Goal: Information Seeking & Learning: Learn about a topic

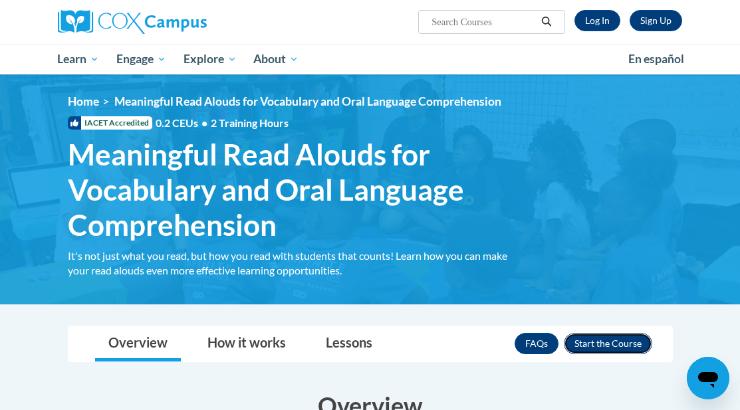
click at [599, 349] on button "Enroll" at bounding box center [608, 343] width 88 height 21
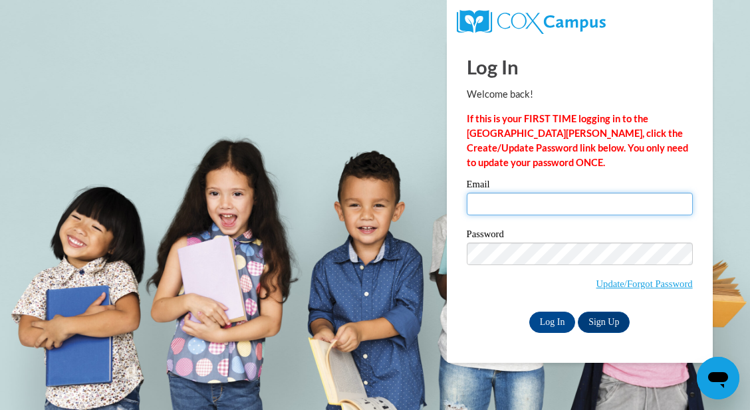
click at [607, 203] on input "Email" at bounding box center [579, 204] width 226 height 23
type input "tkoeppen@cambridge.k12.wi.us"
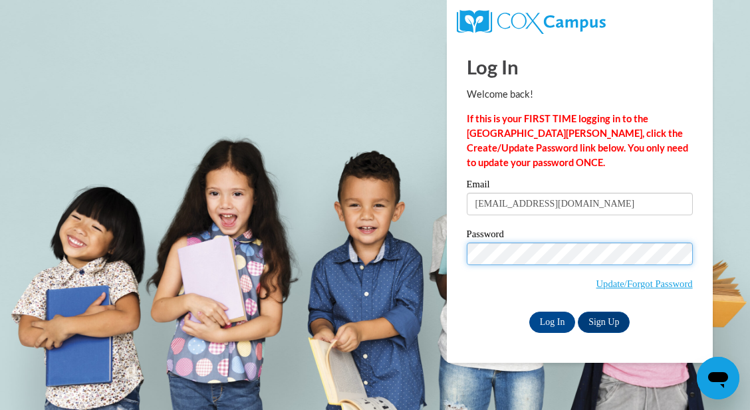
click at [529, 312] on input "Log In" at bounding box center [552, 322] width 47 height 21
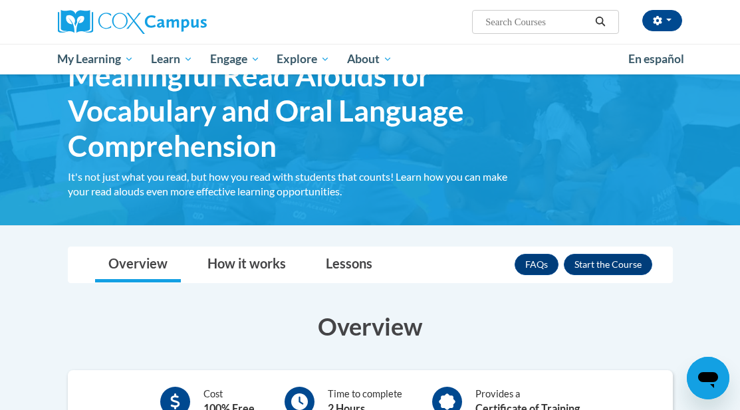
scroll to position [78, 0]
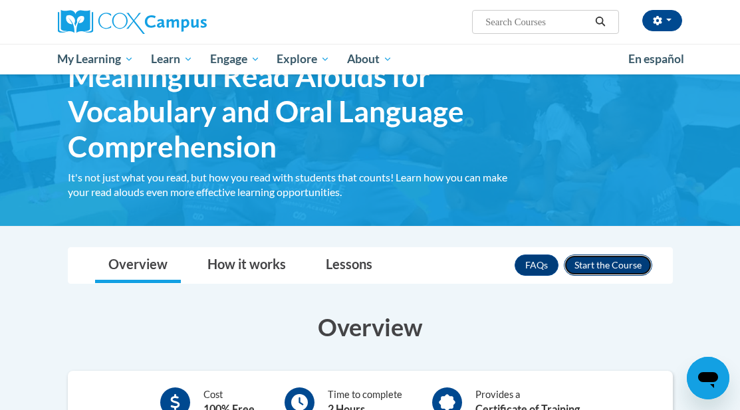
click at [627, 263] on button "Enroll" at bounding box center [608, 265] width 88 height 21
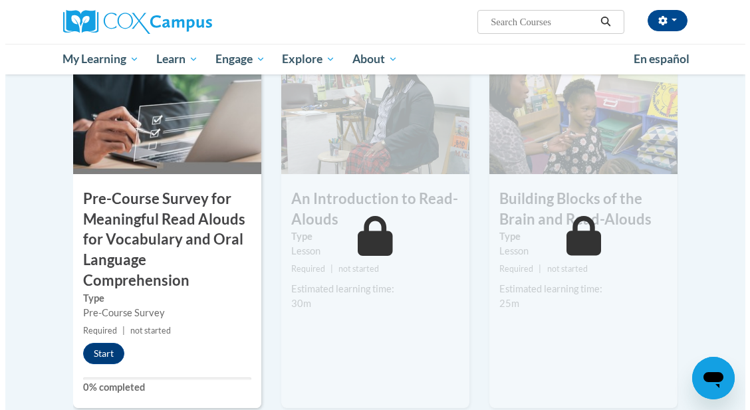
scroll to position [373, 0]
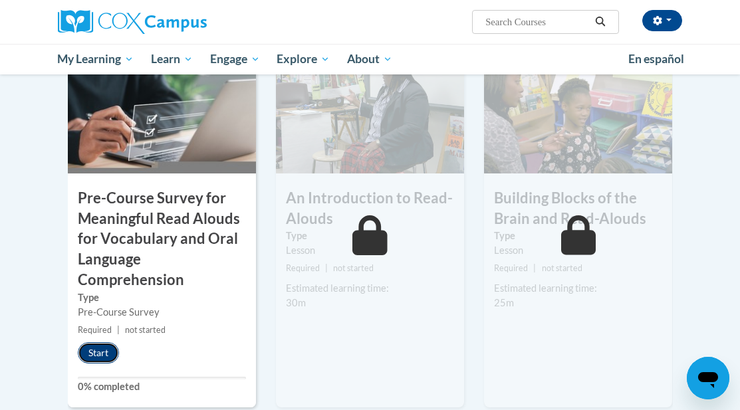
click at [92, 350] on button "Start" at bounding box center [98, 352] width 41 height 21
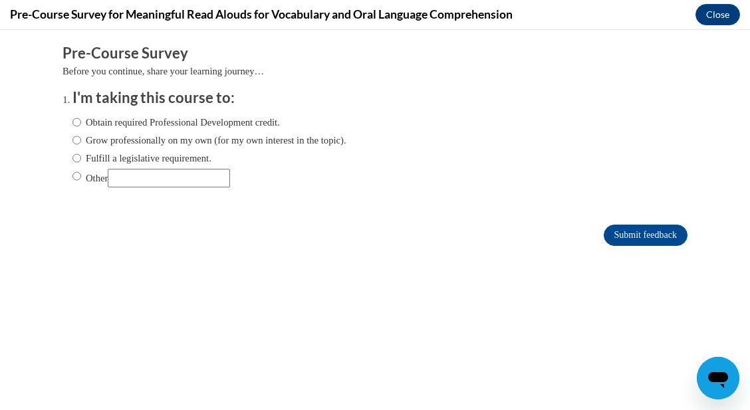
scroll to position [0, 0]
click at [72, 181] on input "Other" at bounding box center [76, 176] width 9 height 15
radio input "true"
click at [147, 185] on input "Other" at bounding box center [169, 178] width 122 height 19
type input "District initiative"
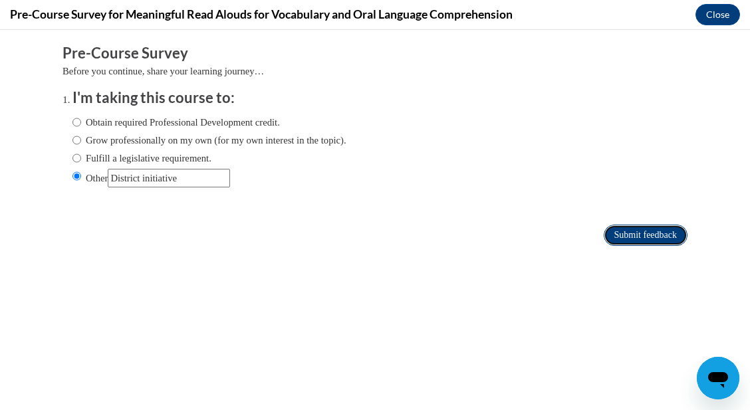
click at [637, 236] on input "Submit feedback" at bounding box center [645, 235] width 84 height 21
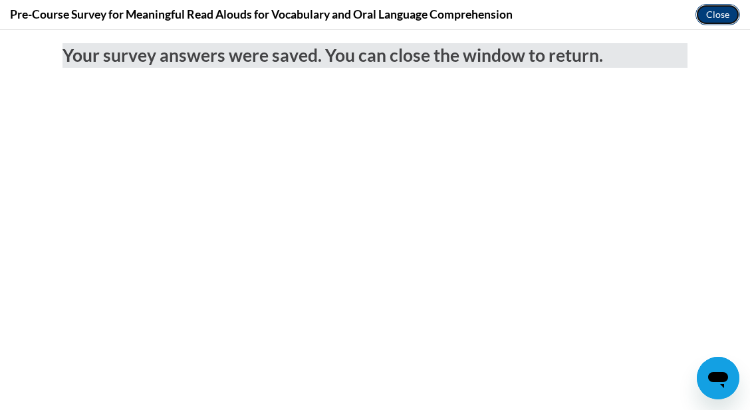
click at [724, 15] on button "Close" at bounding box center [717, 14] width 45 height 21
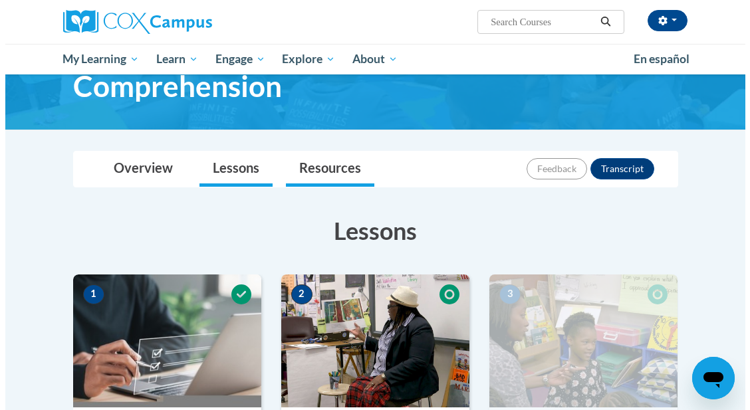
scroll to position [396, 0]
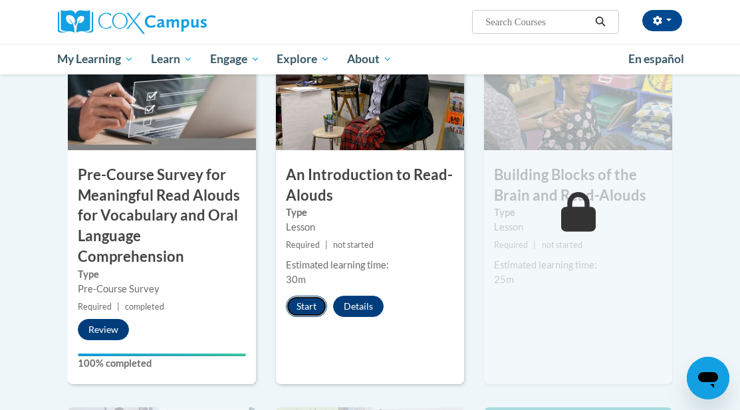
click at [306, 309] on button "Start" at bounding box center [306, 306] width 41 height 21
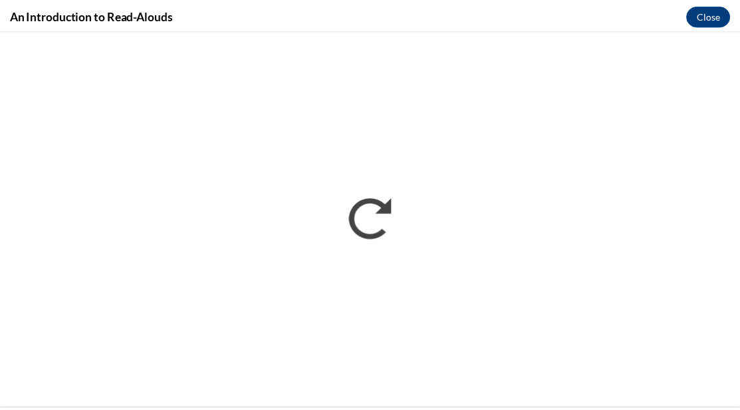
scroll to position [0, 0]
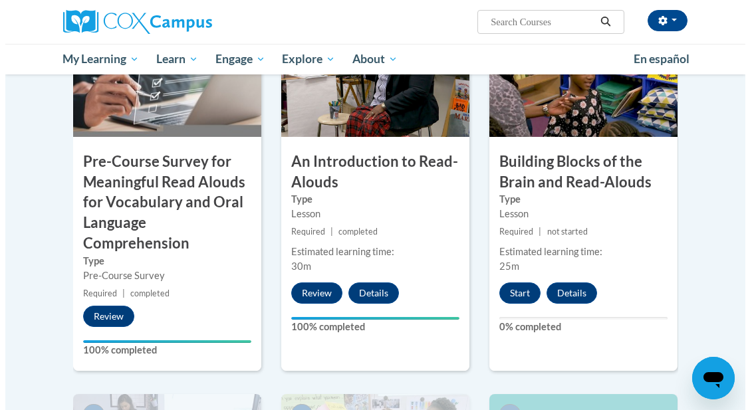
scroll to position [410, 0]
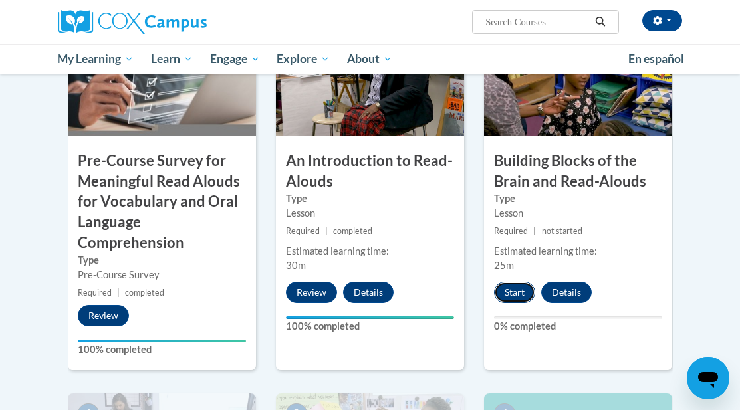
click at [510, 292] on button "Start" at bounding box center [514, 292] width 41 height 21
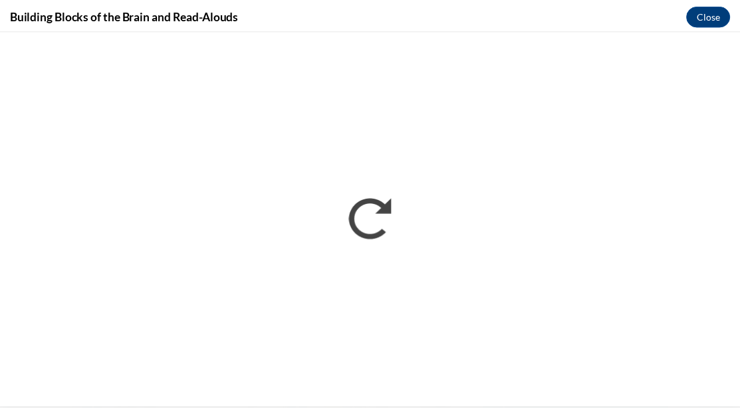
scroll to position [0, 0]
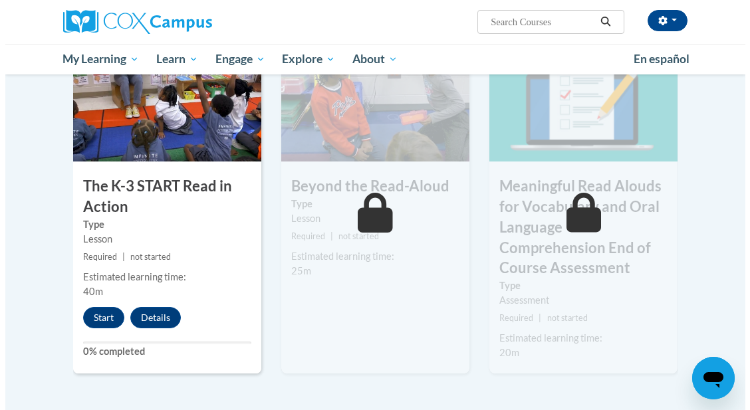
scroll to position [775, 0]
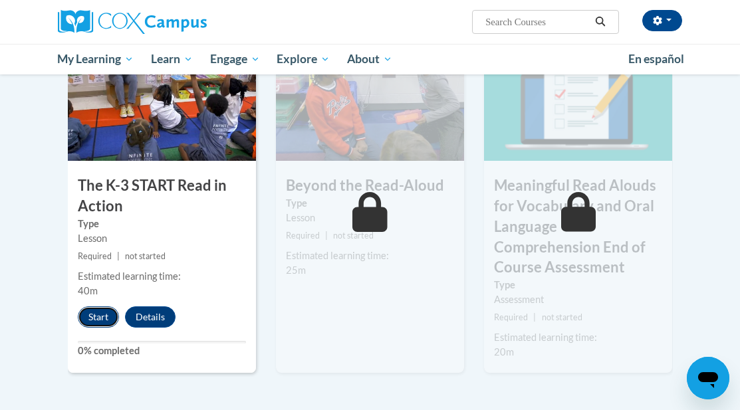
click at [102, 319] on button "Start" at bounding box center [98, 316] width 41 height 21
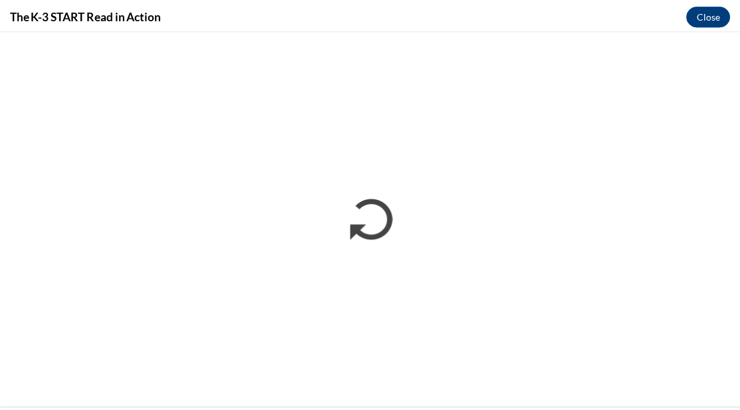
scroll to position [0, 0]
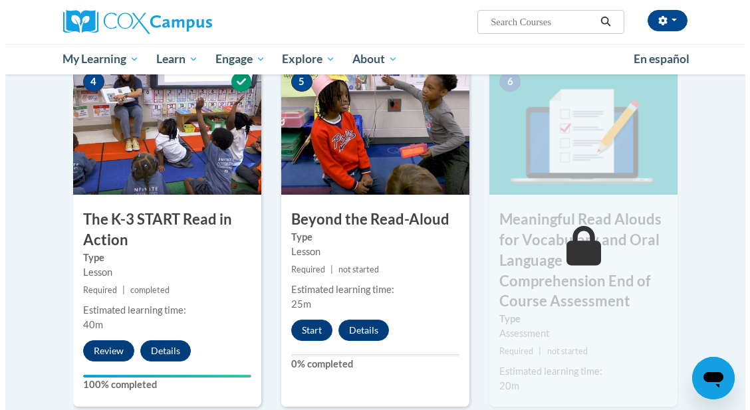
scroll to position [745, 0]
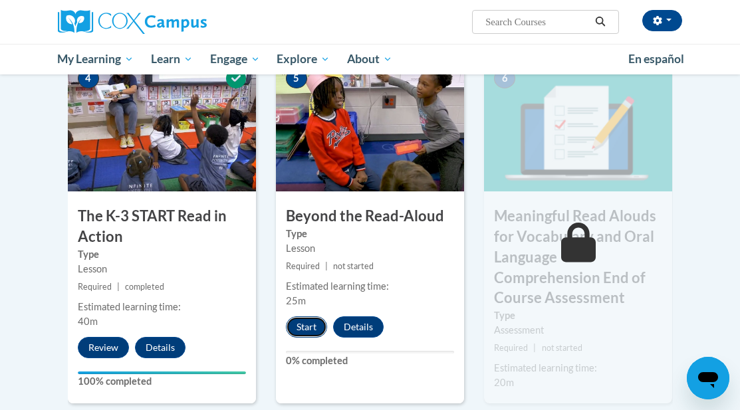
click at [299, 324] on button "Start" at bounding box center [306, 326] width 41 height 21
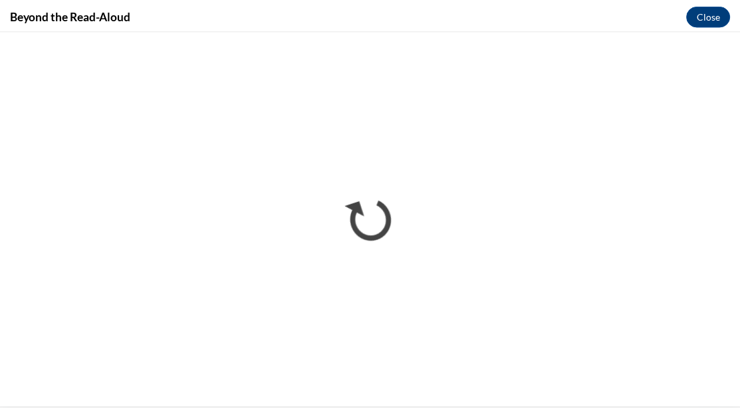
scroll to position [0, 0]
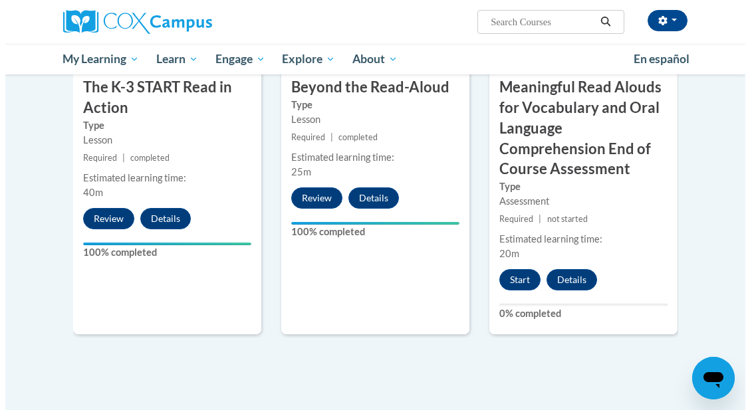
scroll to position [874, 0]
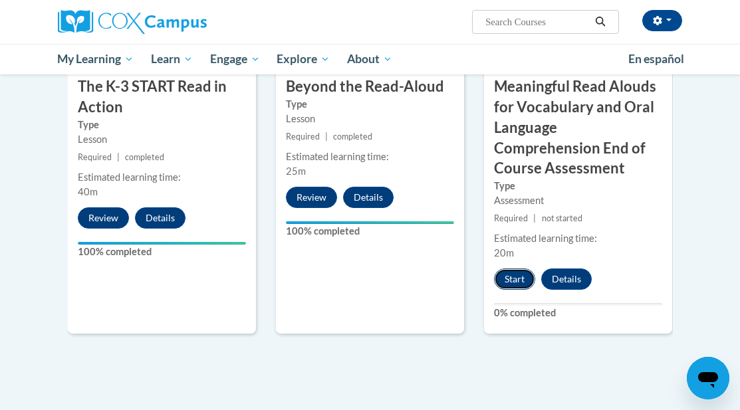
click at [516, 271] on button "Start" at bounding box center [514, 278] width 41 height 21
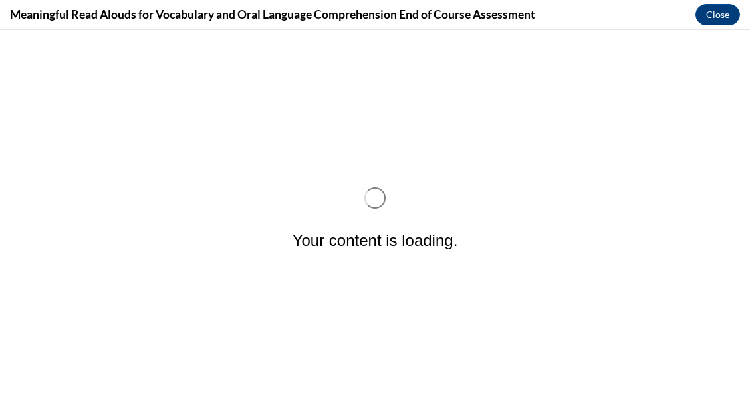
scroll to position [0, 0]
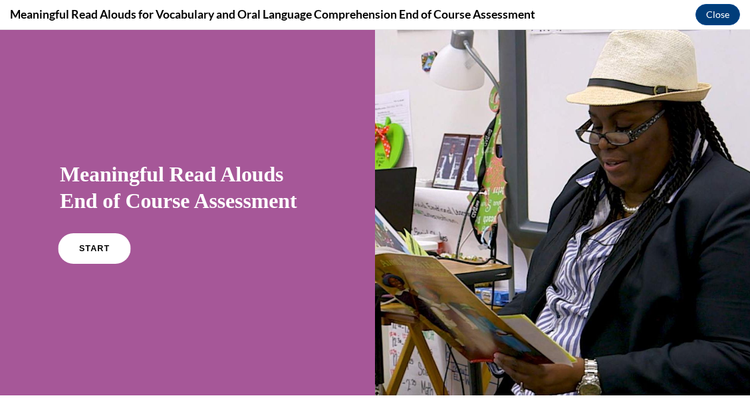
click at [92, 250] on span "START" at bounding box center [94, 249] width 31 height 10
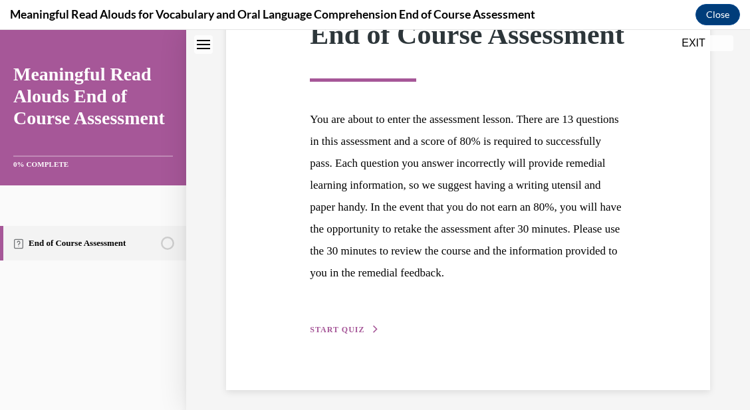
scroll to position [272, 0]
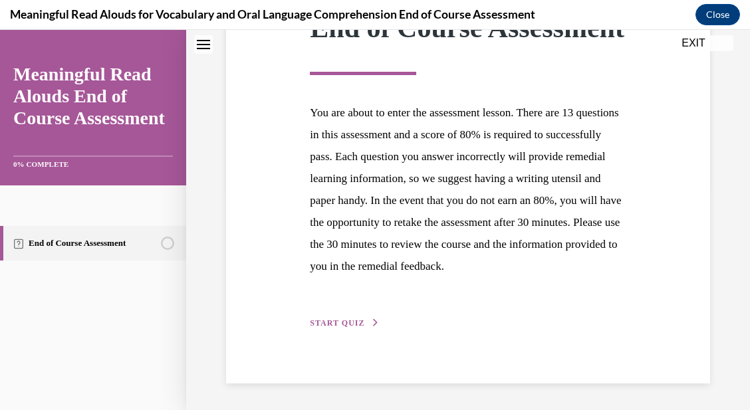
click at [322, 327] on button "START QUIZ" at bounding box center [344, 323] width 69 height 12
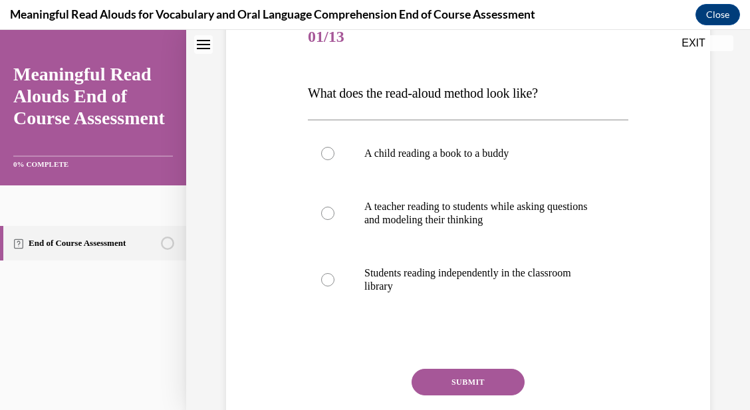
scroll to position [168, 0]
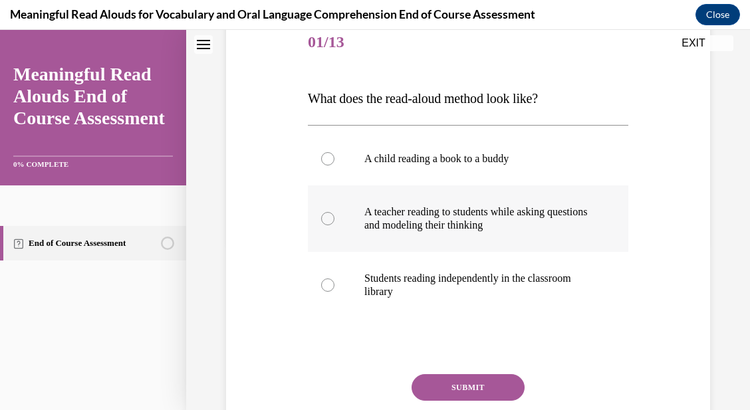
click at [326, 217] on div at bounding box center [327, 218] width 13 height 13
click at [326, 217] on input "A teacher reading to students while asking questions and modeling their thinking" at bounding box center [327, 218] width 13 height 13
radio input "true"
click at [443, 377] on button "SUBMIT" at bounding box center [467, 387] width 113 height 27
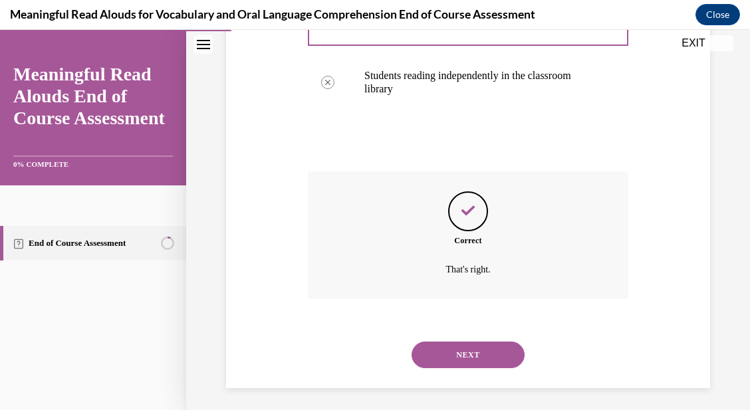
scroll to position [375, 0]
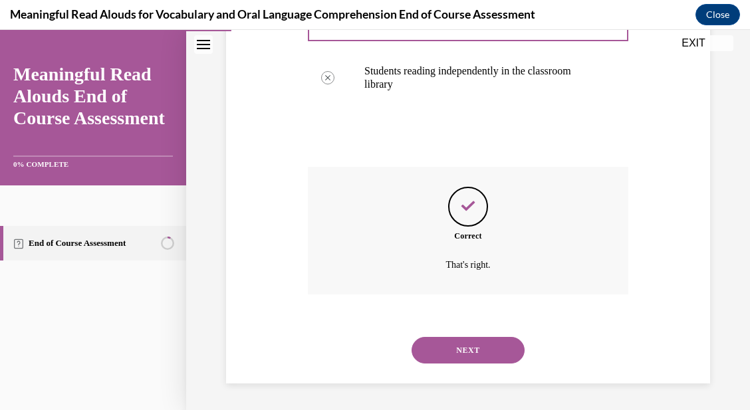
click at [453, 348] on button "NEXT" at bounding box center [467, 350] width 113 height 27
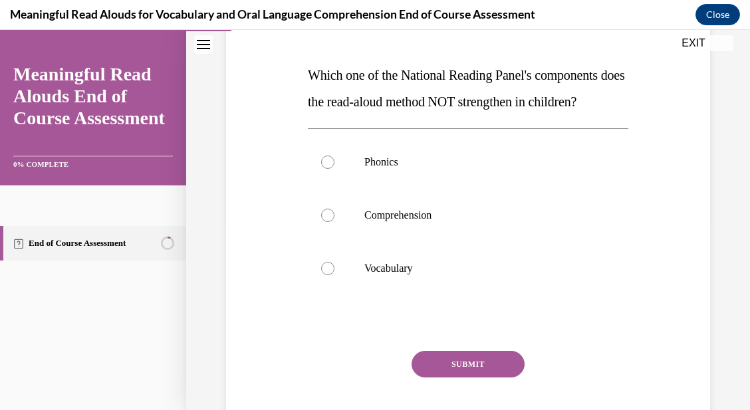
scroll to position [193, 0]
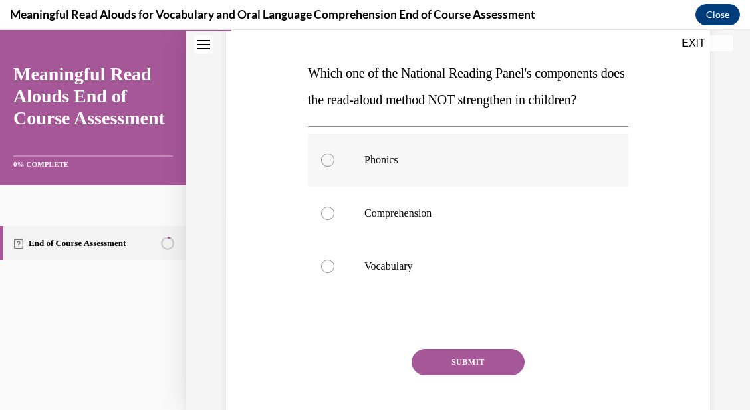
click at [324, 167] on div at bounding box center [327, 160] width 13 height 13
click at [324, 167] on input "Phonics" at bounding box center [327, 160] width 13 height 13
radio input "true"
click at [470, 375] on button "SUBMIT" at bounding box center [467, 362] width 113 height 27
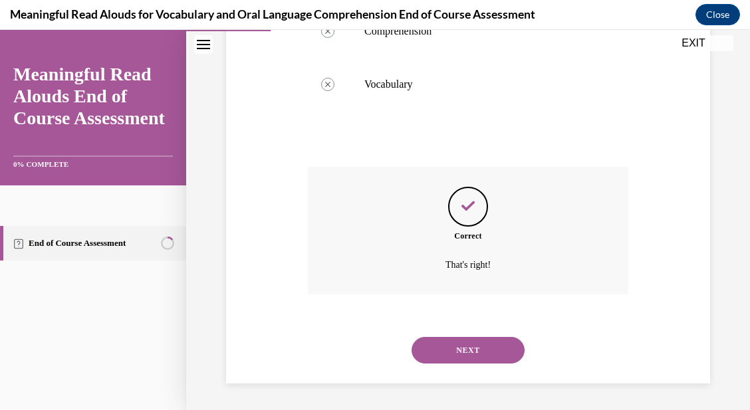
scroll to position [402, 0]
click at [483, 340] on button "NEXT" at bounding box center [467, 350] width 113 height 27
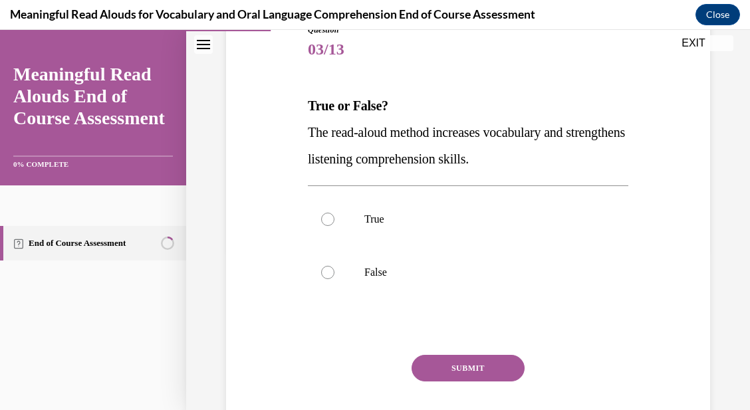
scroll to position [161, 0]
click at [323, 219] on div at bounding box center [327, 218] width 13 height 13
click at [323, 219] on input "True" at bounding box center [327, 218] width 13 height 13
radio input "true"
click at [492, 361] on button "SUBMIT" at bounding box center [467, 367] width 113 height 27
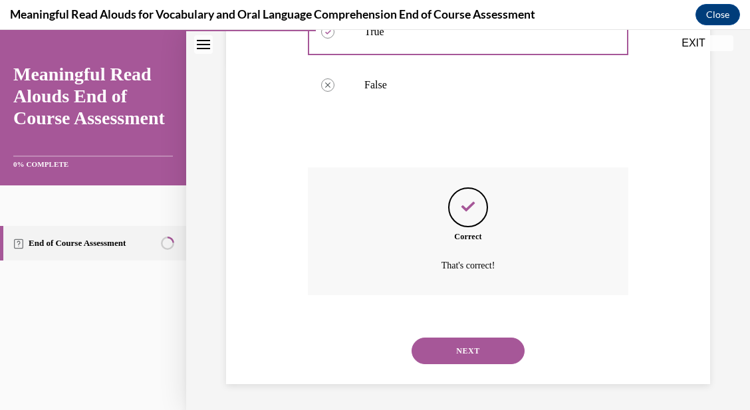
scroll to position [349, 0]
click at [492, 361] on button "NEXT" at bounding box center [467, 350] width 113 height 27
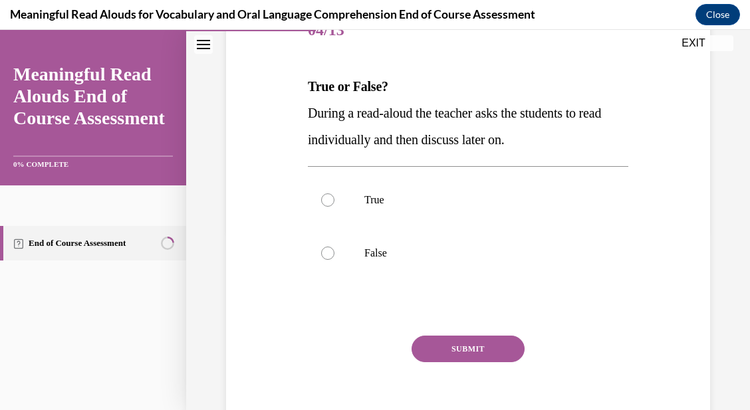
scroll to position [181, 0]
click at [326, 258] on div at bounding box center [327, 252] width 13 height 13
click at [326, 258] on input "False" at bounding box center [327, 252] width 13 height 13
radio input "true"
click at [479, 344] on button "SUBMIT" at bounding box center [467, 348] width 113 height 27
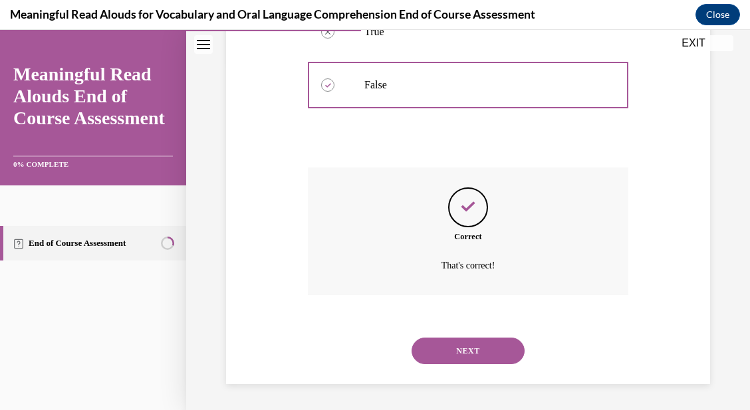
scroll to position [349, 0]
click at [479, 344] on button "NEXT" at bounding box center [467, 350] width 113 height 27
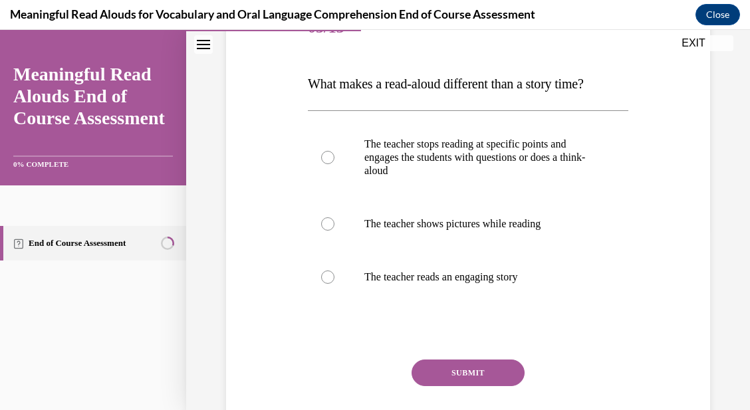
scroll to position [183, 0]
click at [330, 165] on label "The teacher stops reading at specific points and engages the students with ques…" at bounding box center [468, 158] width 320 height 80
click at [330, 164] on input "The teacher stops reading at specific points and engages the students with ques…" at bounding box center [327, 157] width 13 height 13
radio input "true"
click at [444, 378] on button "SUBMIT" at bounding box center [467, 372] width 113 height 27
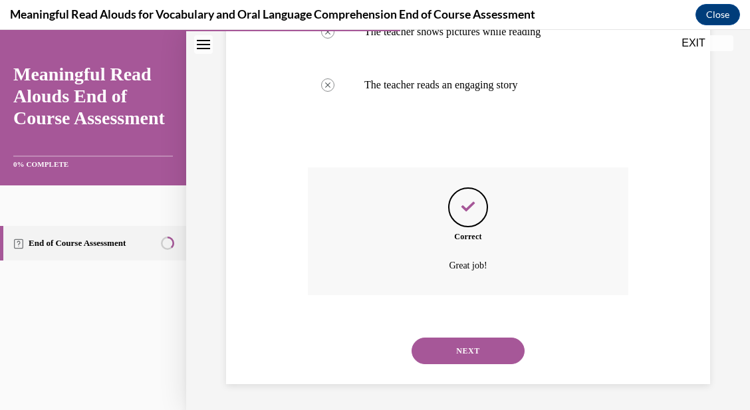
scroll to position [375, 0]
click at [461, 349] on button "NEXT" at bounding box center [467, 350] width 113 height 27
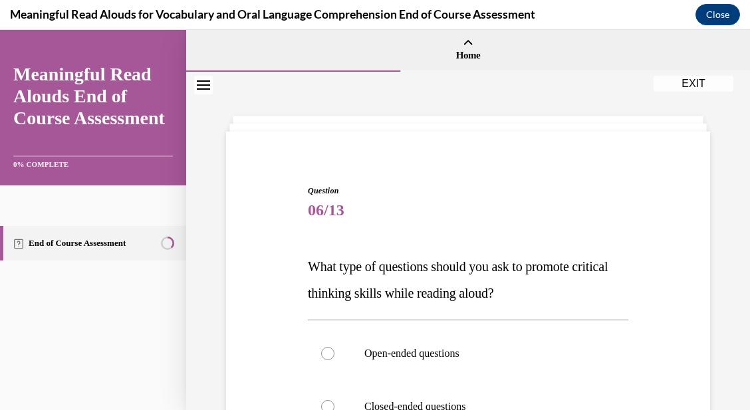
scroll to position [143, 0]
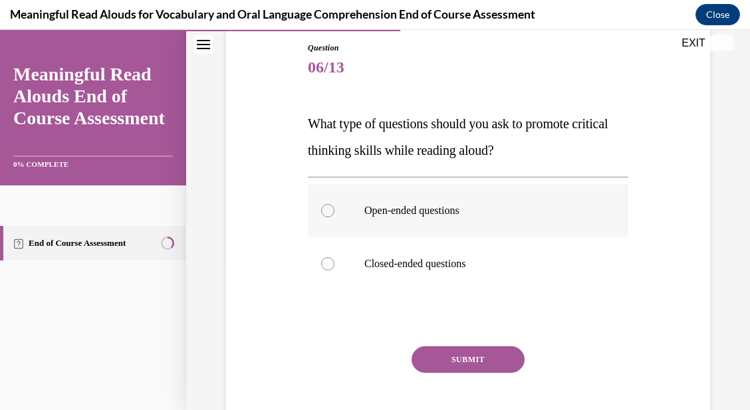
click at [328, 214] on div at bounding box center [327, 210] width 13 height 13
click at [328, 214] on input "Open-ended questions" at bounding box center [327, 210] width 13 height 13
radio input "true"
click at [478, 358] on button "SUBMIT" at bounding box center [467, 359] width 113 height 27
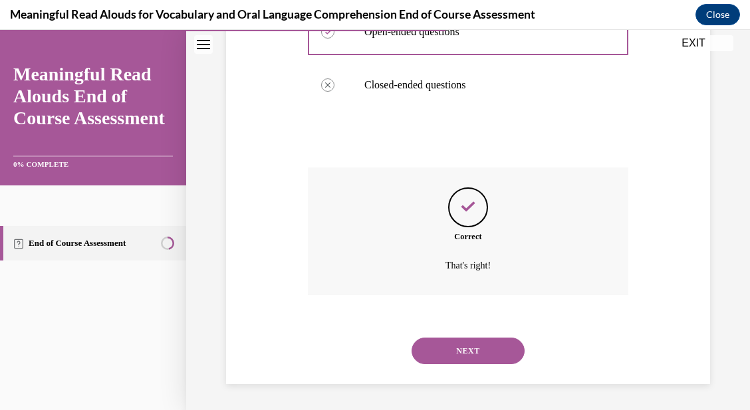
scroll to position [322, 0]
click at [482, 343] on button "NEXT" at bounding box center [467, 350] width 113 height 27
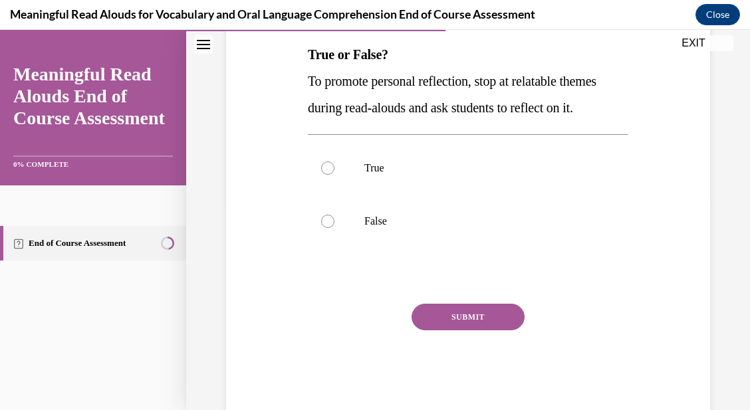
scroll to position [211, 0]
click at [329, 175] on div at bounding box center [327, 168] width 13 height 13
click at [329, 175] on input "True" at bounding box center [327, 168] width 13 height 13
radio input "true"
click at [464, 331] on button "SUBMIT" at bounding box center [467, 317] width 113 height 27
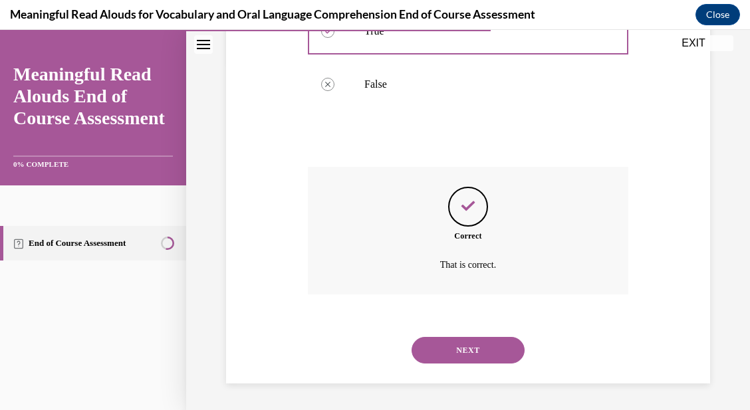
scroll to position [375, 0]
click at [464, 353] on button "NEXT" at bounding box center [467, 350] width 113 height 27
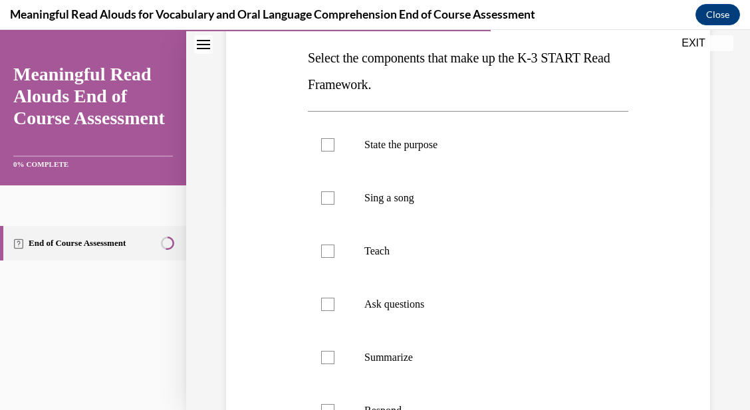
scroll to position [209, 0]
click at [326, 144] on div at bounding box center [327, 144] width 13 height 13
click at [326, 144] on input "State the purpose" at bounding box center [327, 144] width 13 height 13
checkbox input "true"
click at [326, 250] on div at bounding box center [327, 250] width 13 height 13
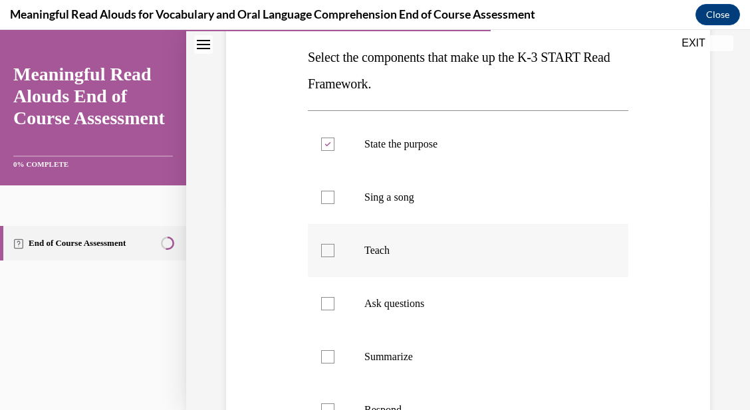
click at [326, 250] on input "Teach" at bounding box center [327, 250] width 13 height 13
checkbox input "true"
click at [322, 304] on div at bounding box center [327, 303] width 13 height 13
click at [322, 304] on input "Ask questions" at bounding box center [327, 303] width 13 height 13
checkbox input "true"
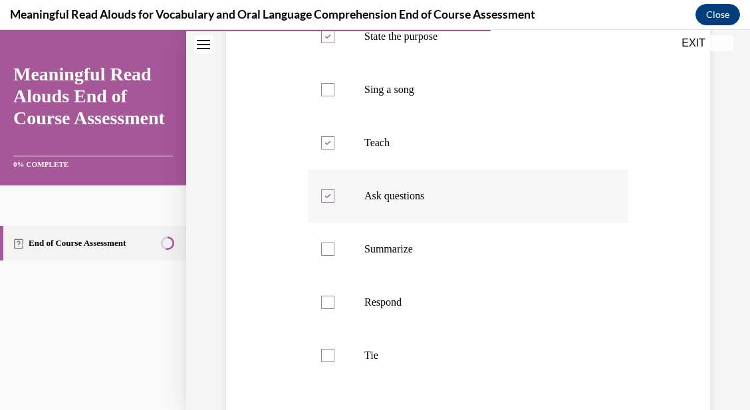
scroll to position [321, 0]
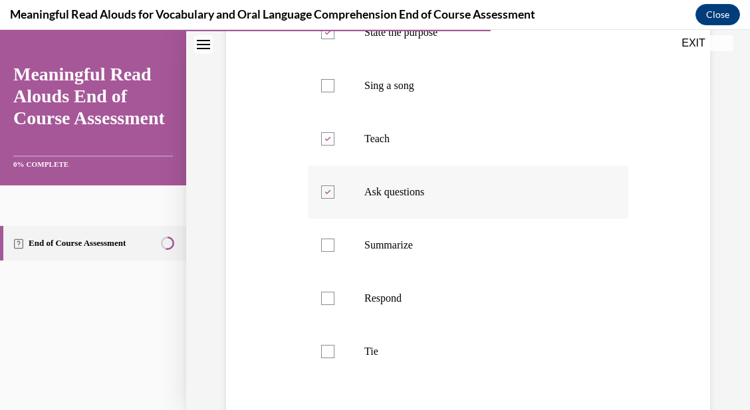
click at [322, 304] on div at bounding box center [327, 298] width 13 height 13
click at [322, 304] on input "Respond" at bounding box center [327, 298] width 13 height 13
checkbox input "true"
click at [328, 356] on div at bounding box center [327, 351] width 13 height 13
click at [328, 356] on input "Tie" at bounding box center [327, 351] width 13 height 13
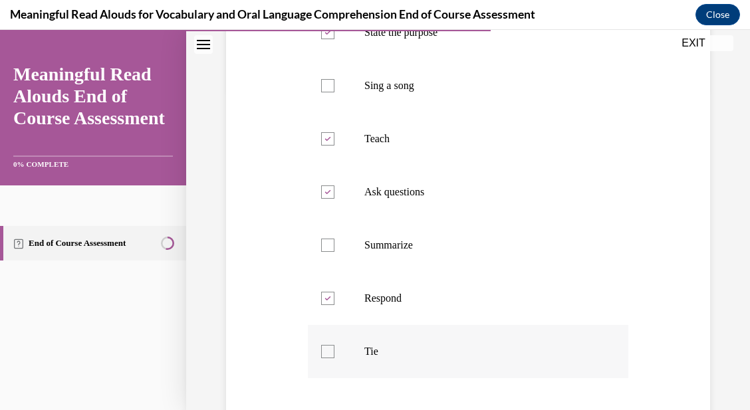
checkbox input "true"
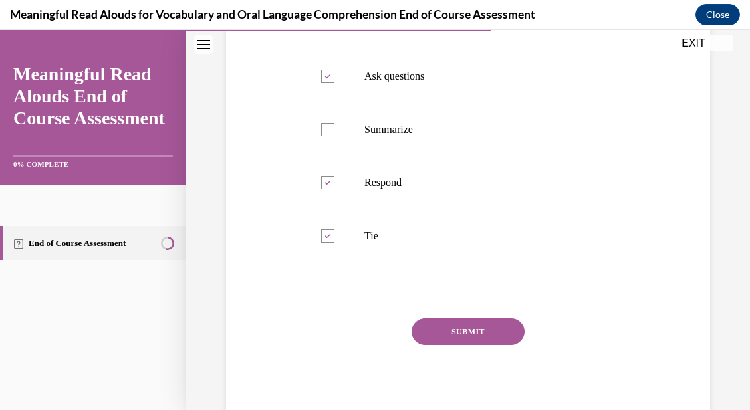
click at [469, 334] on button "SUBMIT" at bounding box center [467, 331] width 113 height 27
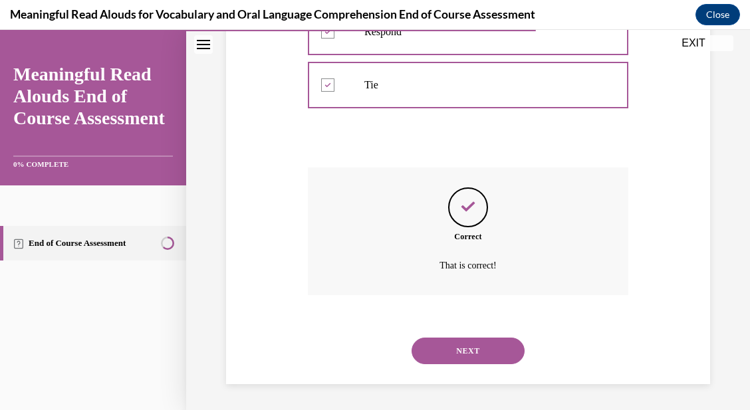
scroll to position [588, 0]
click at [468, 346] on button "NEXT" at bounding box center [467, 350] width 113 height 27
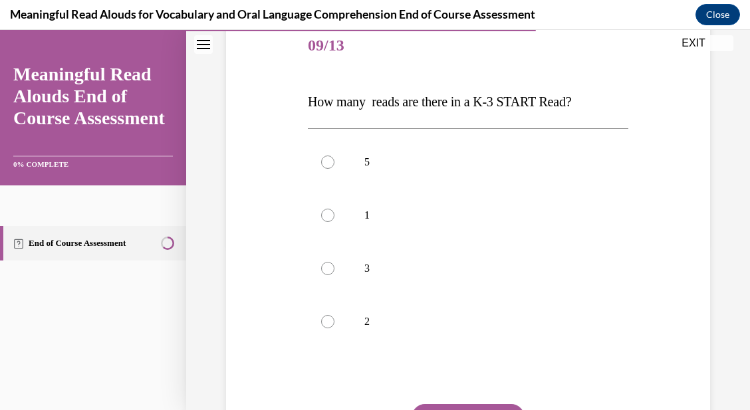
scroll to position [161, 0]
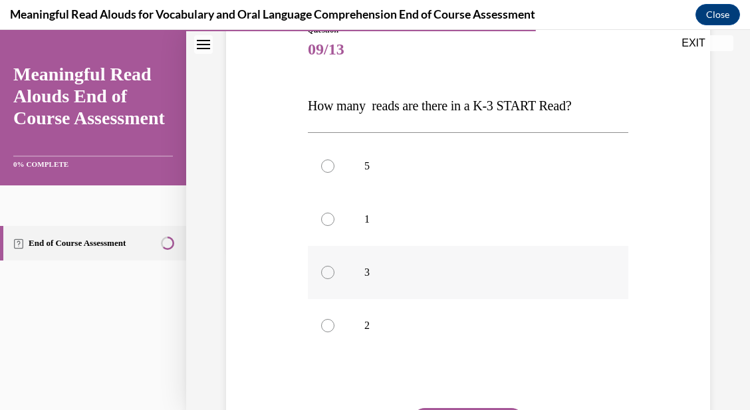
click at [322, 268] on div at bounding box center [327, 272] width 13 height 13
click at [322, 268] on input "3" at bounding box center [327, 272] width 13 height 13
radio input "true"
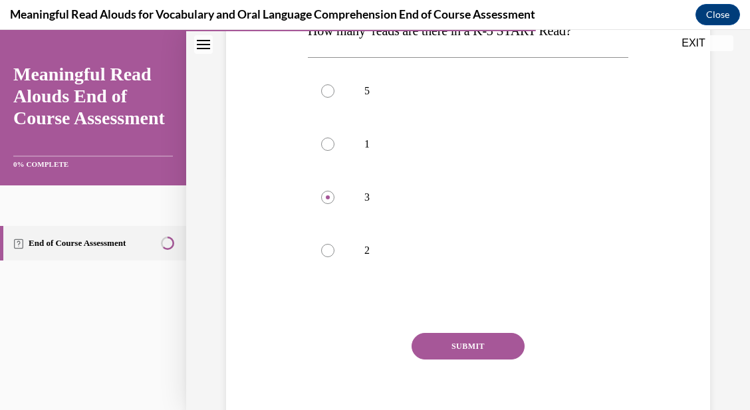
click at [443, 355] on button "SUBMIT" at bounding box center [467, 346] width 113 height 27
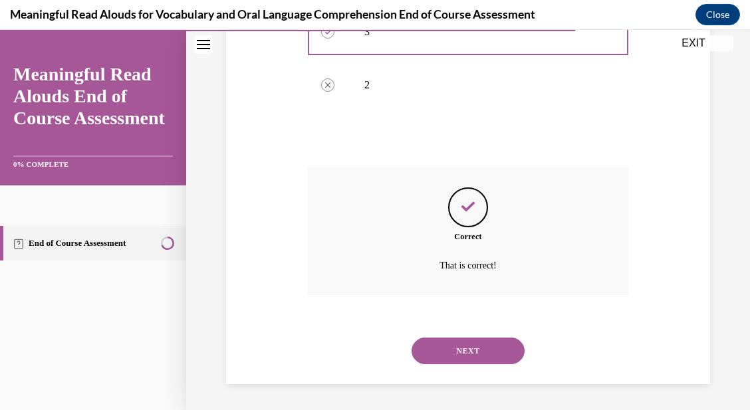
scroll to position [402, 0]
click at [443, 355] on button "NEXT" at bounding box center [467, 350] width 113 height 27
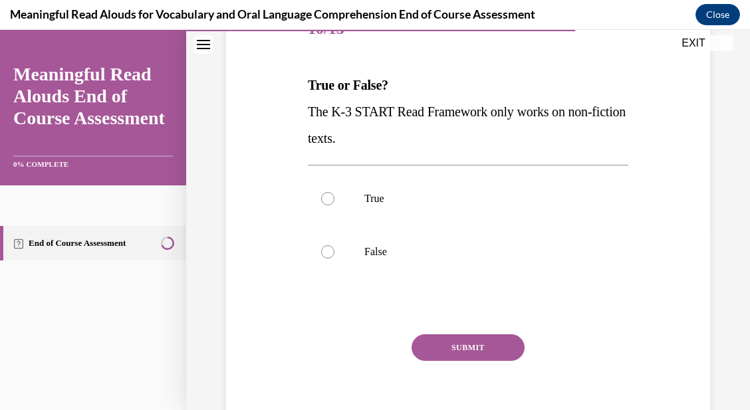
scroll to position [182, 0]
click at [326, 253] on div at bounding box center [327, 251] width 13 height 13
click at [326, 253] on input "False" at bounding box center [327, 251] width 13 height 13
radio input "true"
click at [457, 344] on button "SUBMIT" at bounding box center [467, 347] width 113 height 27
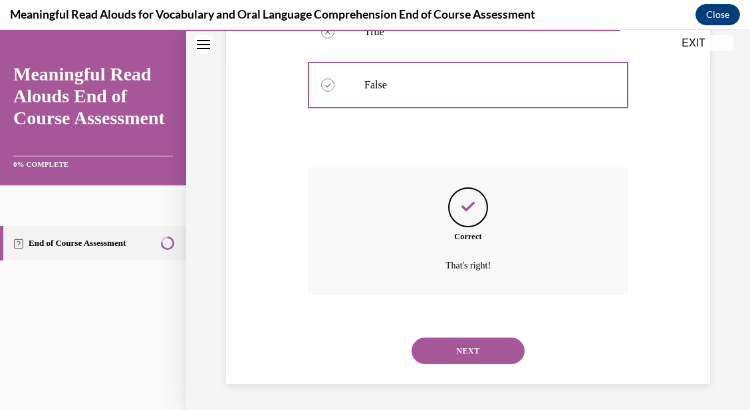
scroll to position [349, 0]
click at [457, 349] on button "NEXT" at bounding box center [467, 350] width 113 height 27
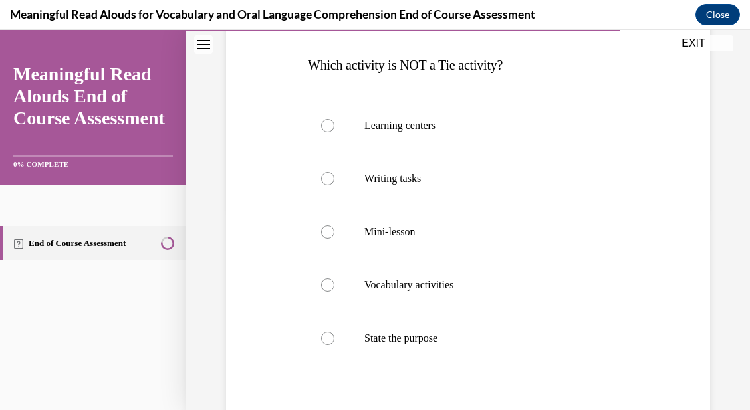
scroll to position [202, 0]
click at [328, 342] on div at bounding box center [327, 337] width 13 height 13
click at [328, 342] on input "State the purpose" at bounding box center [327, 337] width 13 height 13
radio input "true"
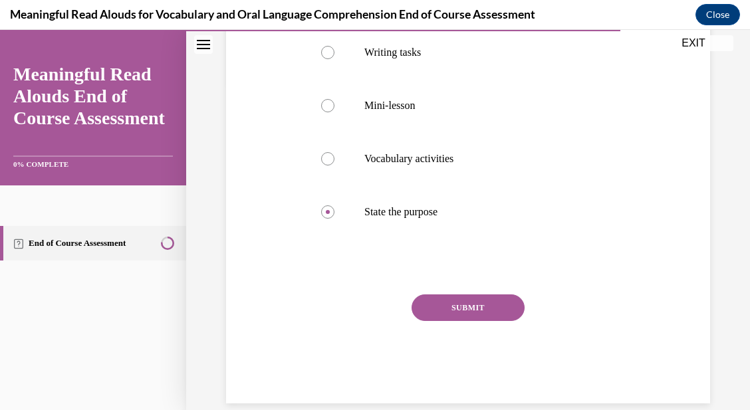
scroll to position [334, 0]
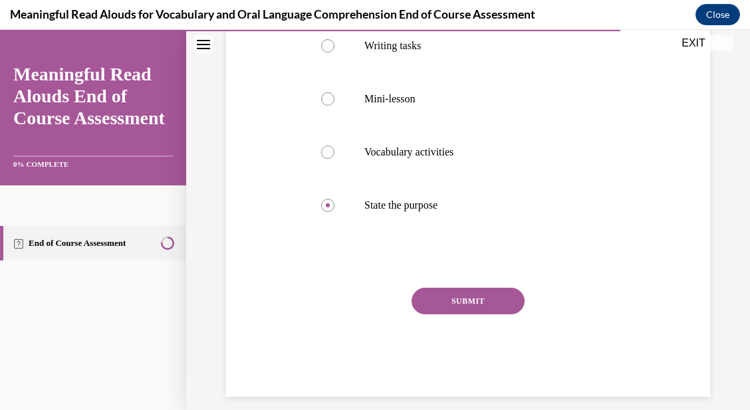
click at [464, 306] on button "SUBMIT" at bounding box center [467, 301] width 113 height 27
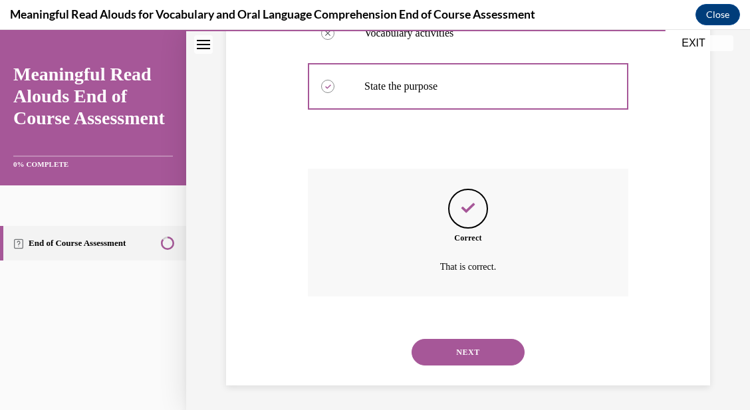
scroll to position [455, 0]
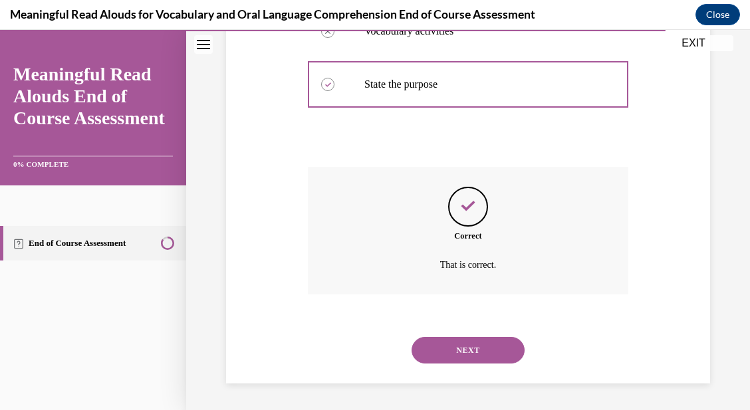
click at [468, 347] on button "NEXT" at bounding box center [467, 350] width 113 height 27
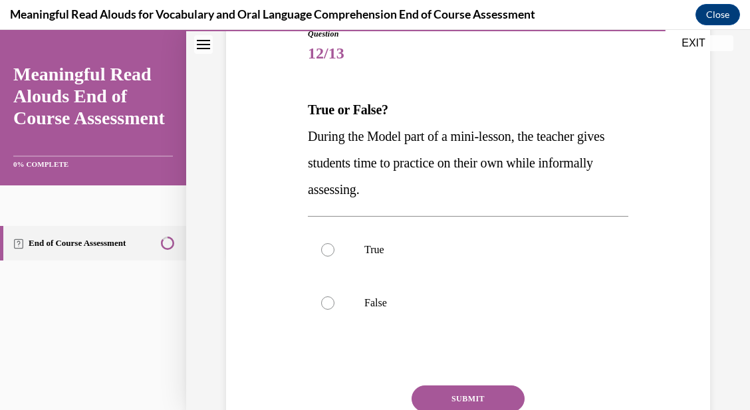
scroll to position [167, 0]
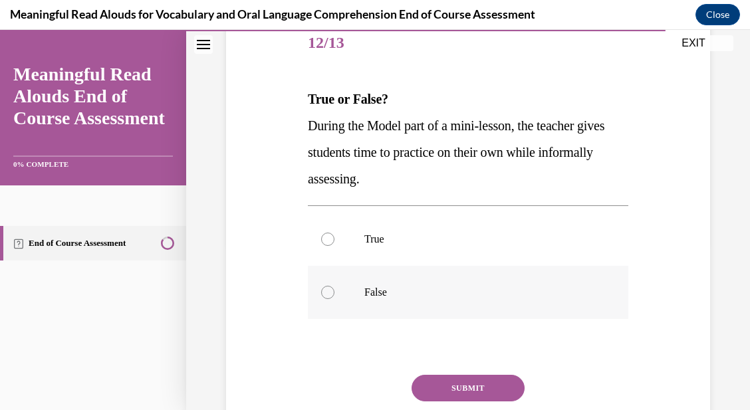
click at [322, 298] on div at bounding box center [327, 292] width 13 height 13
click at [322, 298] on input "False" at bounding box center [327, 292] width 13 height 13
radio input "true"
click at [481, 381] on button "SUBMIT" at bounding box center [467, 388] width 113 height 27
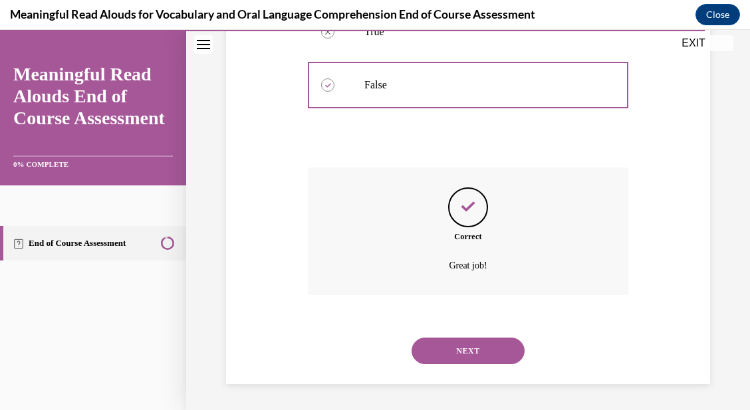
scroll to position [375, 0]
click at [483, 348] on button "NEXT" at bounding box center [467, 350] width 113 height 27
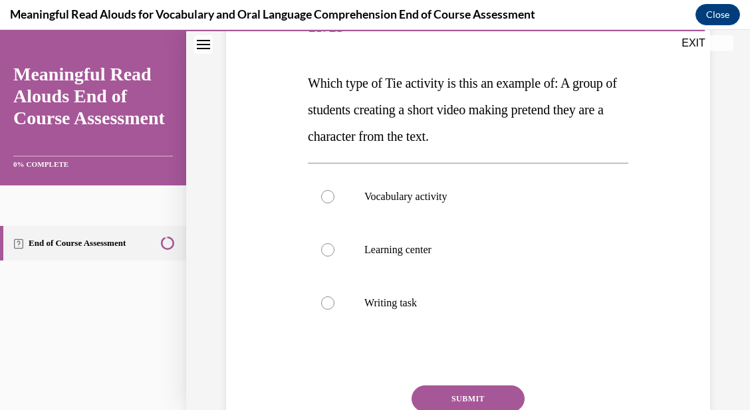
scroll to position [184, 0]
click at [330, 255] on label "Learning center" at bounding box center [468, 249] width 320 height 53
click at [330, 255] on input "Learning center" at bounding box center [327, 249] width 13 height 13
radio input "true"
click at [464, 395] on button "SUBMIT" at bounding box center [467, 398] width 113 height 27
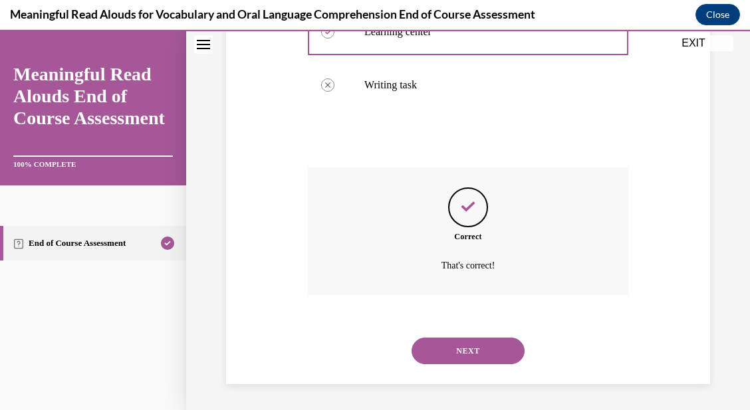
scroll to position [402, 0]
click at [478, 350] on button "NEXT" at bounding box center [467, 350] width 113 height 27
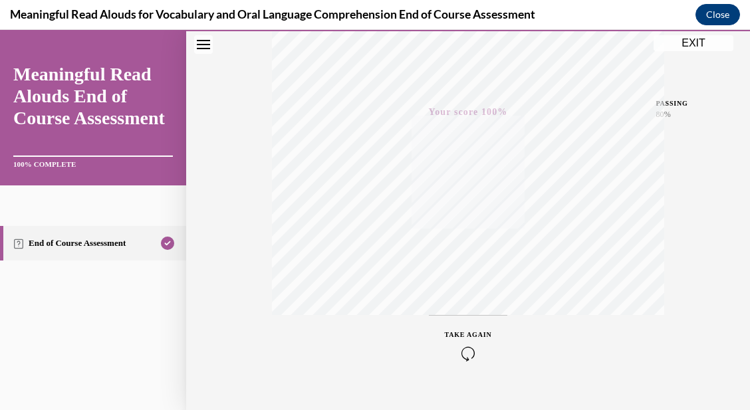
scroll to position [301, 0]
click at [692, 43] on button "EXIT" at bounding box center [693, 43] width 80 height 16
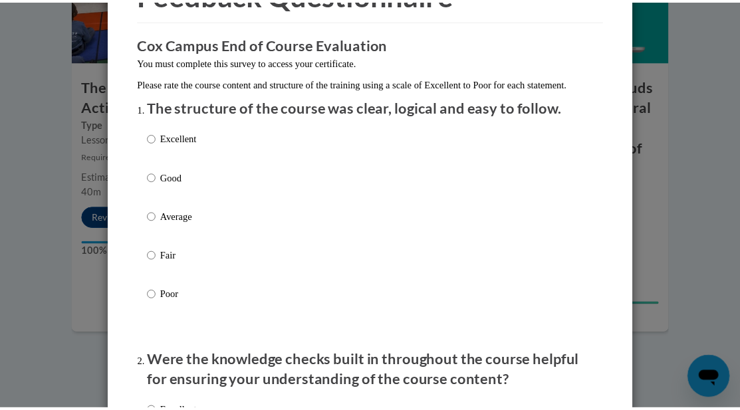
scroll to position [0, 0]
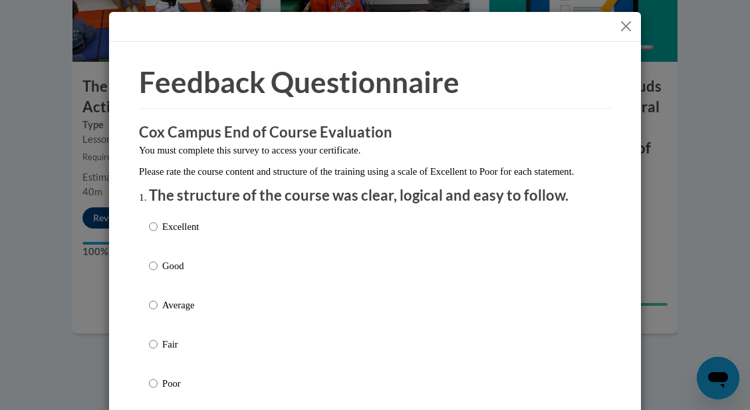
click at [618, 24] on button "Close" at bounding box center [625, 26] width 17 height 17
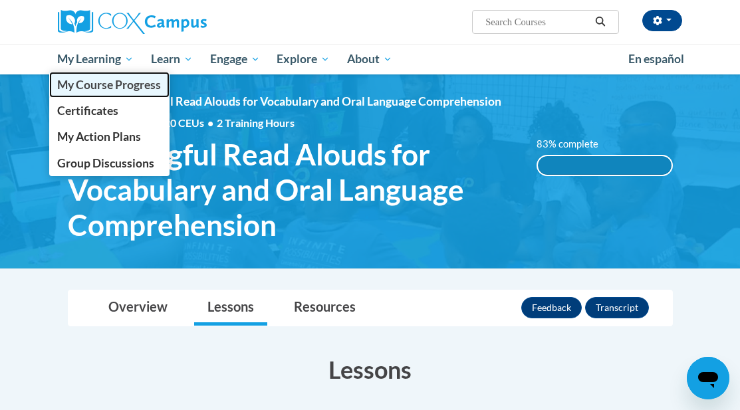
click at [104, 90] on span "My Course Progress" at bounding box center [109, 85] width 104 height 14
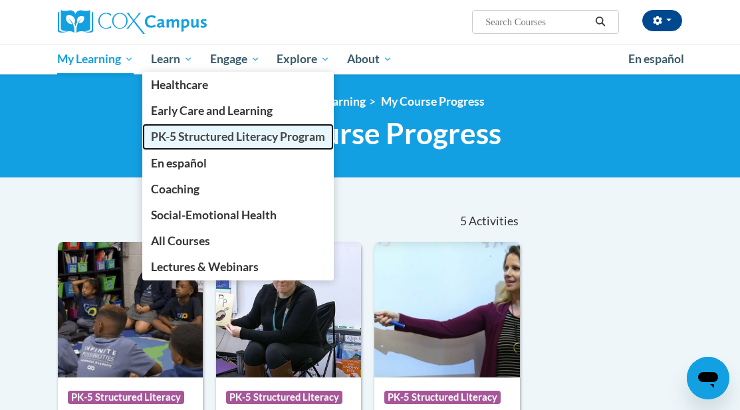
click at [203, 135] on span "PK-5 Structured Literacy Program" at bounding box center [238, 137] width 174 height 14
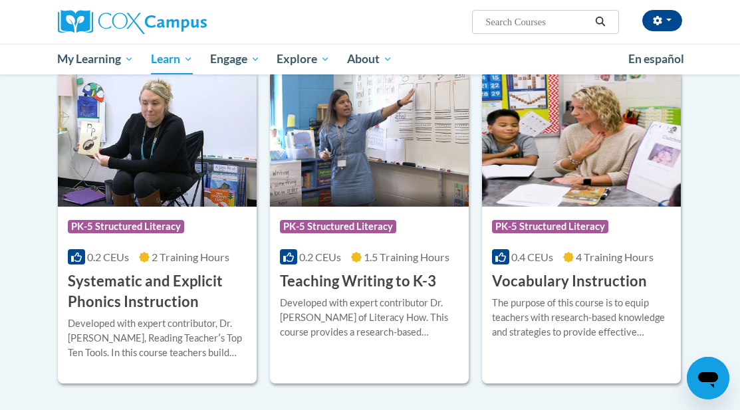
scroll to position [1454, 0]
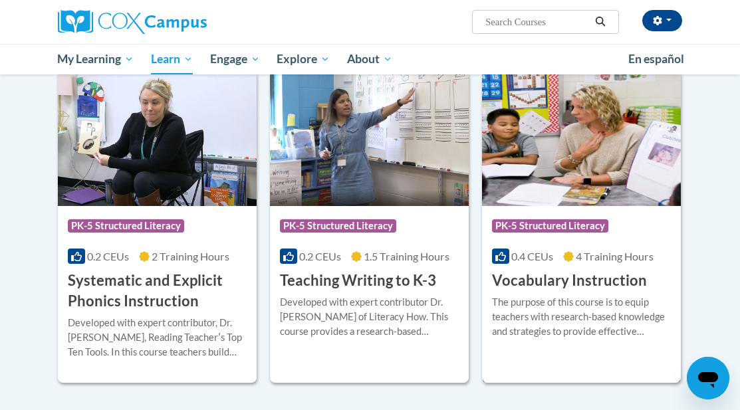
click at [608, 274] on h3 "Vocabulary Instruction" at bounding box center [569, 280] width 155 height 21
